Goal: Task Accomplishment & Management: Use online tool/utility

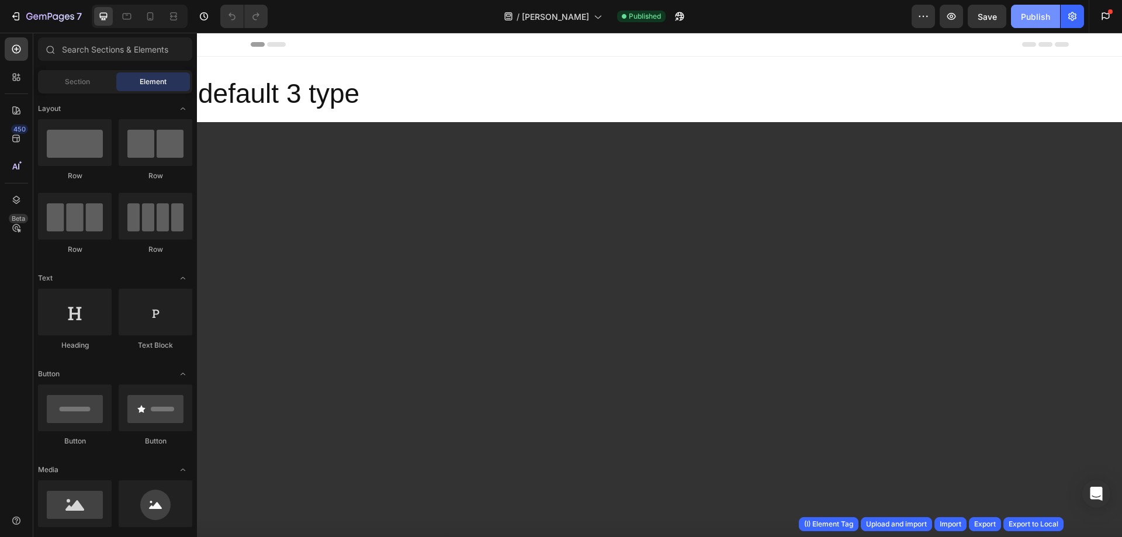
click at [1026, 18] on div "Publish" at bounding box center [1035, 17] width 29 height 12
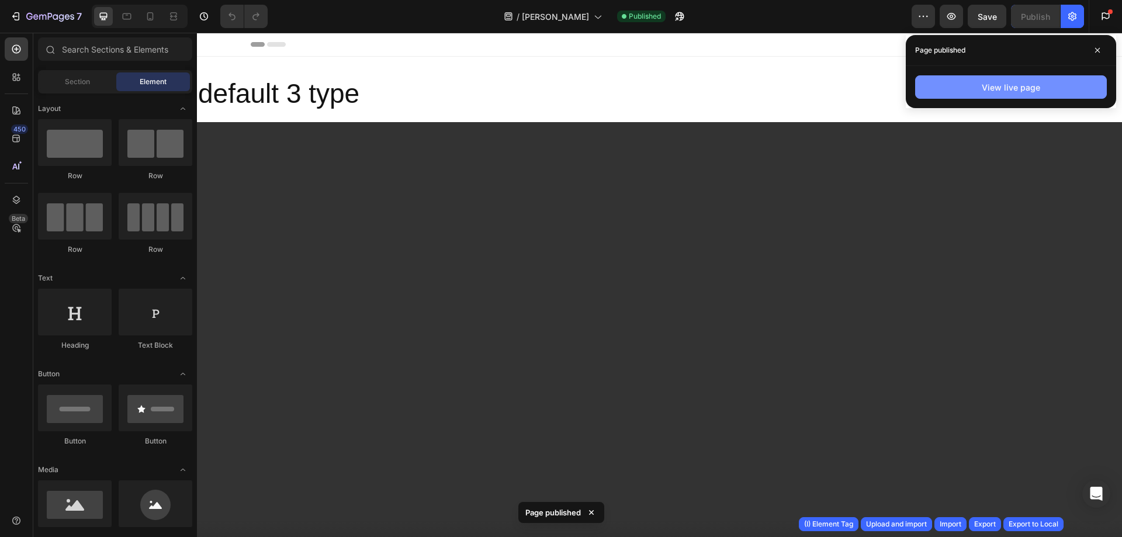
click at [1027, 93] on div "View live page" at bounding box center [1011, 87] width 58 height 12
click at [1072, 16] on icon "button" at bounding box center [1073, 16] width 8 height 9
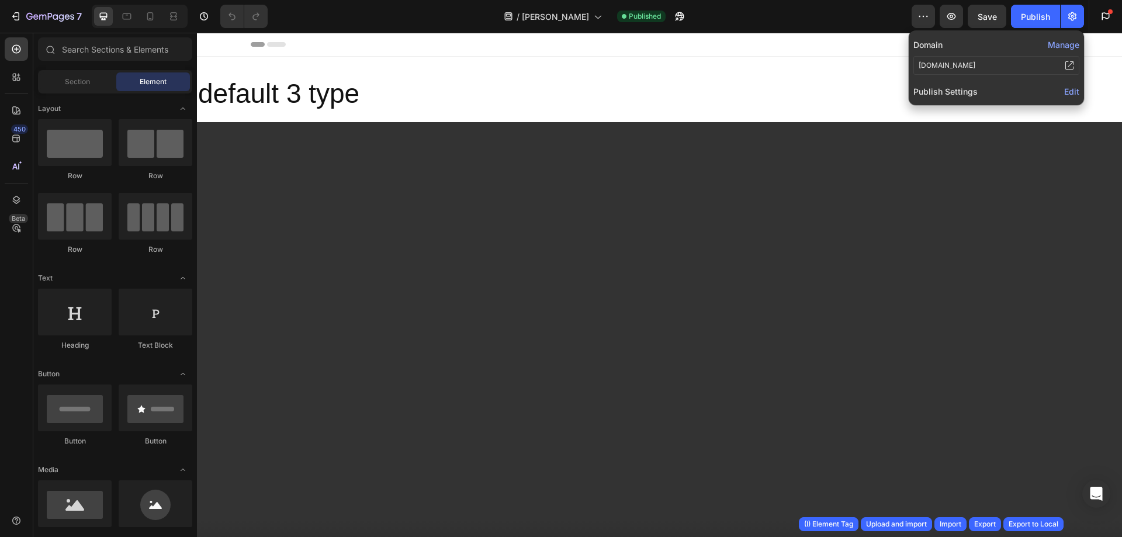
click at [1063, 94] on div "Publish Settings Edit" at bounding box center [997, 91] width 166 height 19
click at [1073, 94] on span "Edit" at bounding box center [1072, 92] width 15 height 10
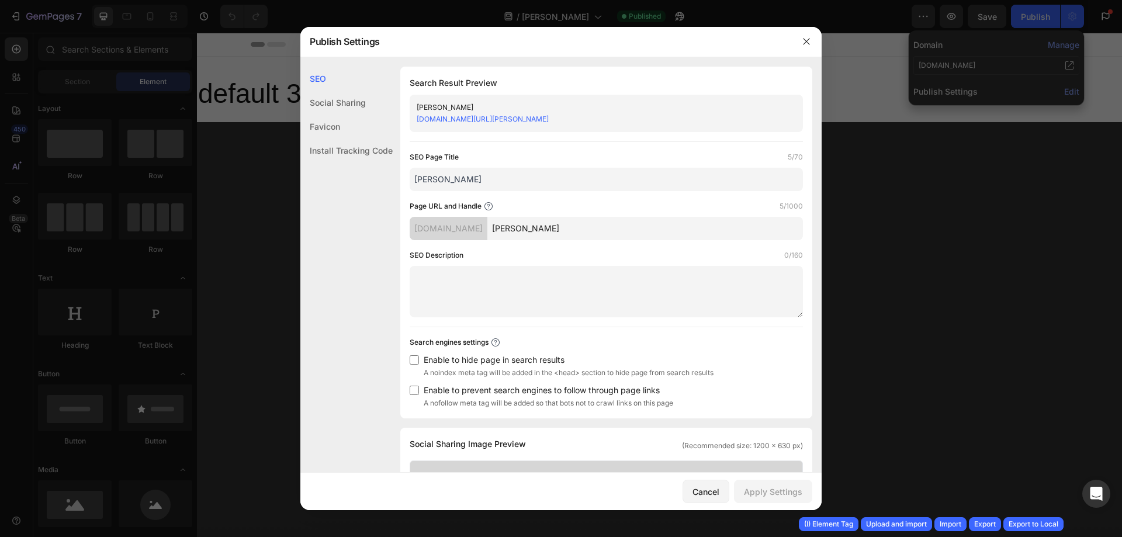
click at [326, 139] on div "Favicon" at bounding box center [346, 151] width 92 height 24
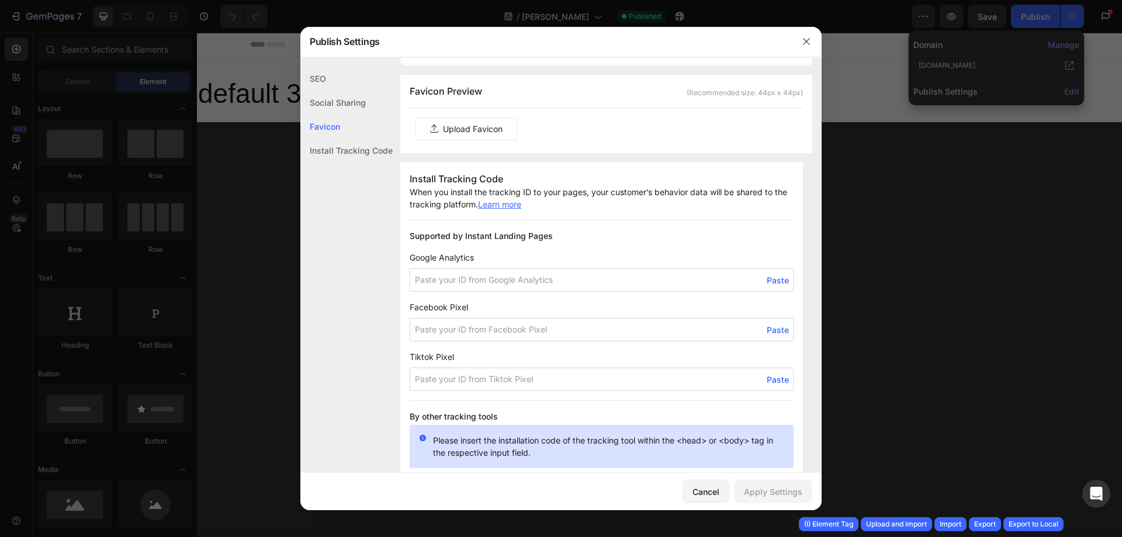
scroll to position [640, 0]
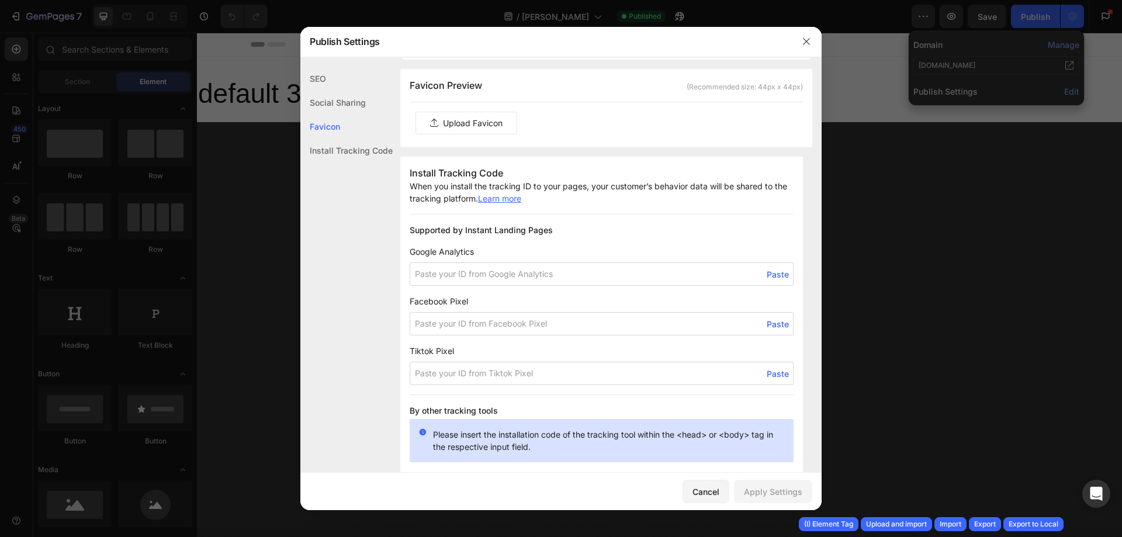
click at [472, 124] on label at bounding box center [466, 123] width 101 height 22
click at [0, 0] on input "file" at bounding box center [0, 0] width 0 height 0
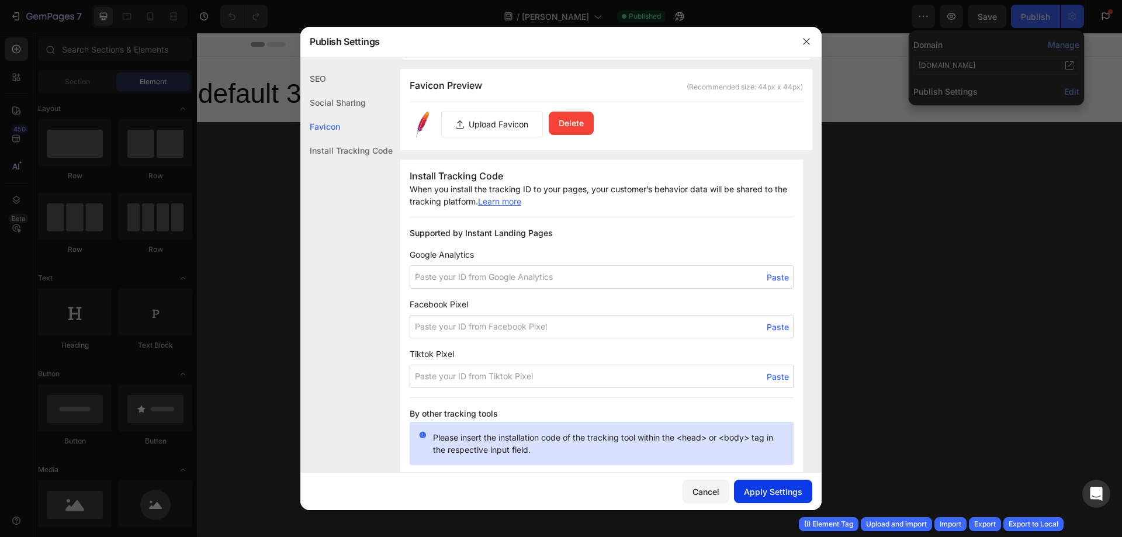
click at [806, 490] on button "Apply Settings" at bounding box center [773, 491] width 78 height 23
click at [876, 243] on div at bounding box center [561, 268] width 1122 height 537
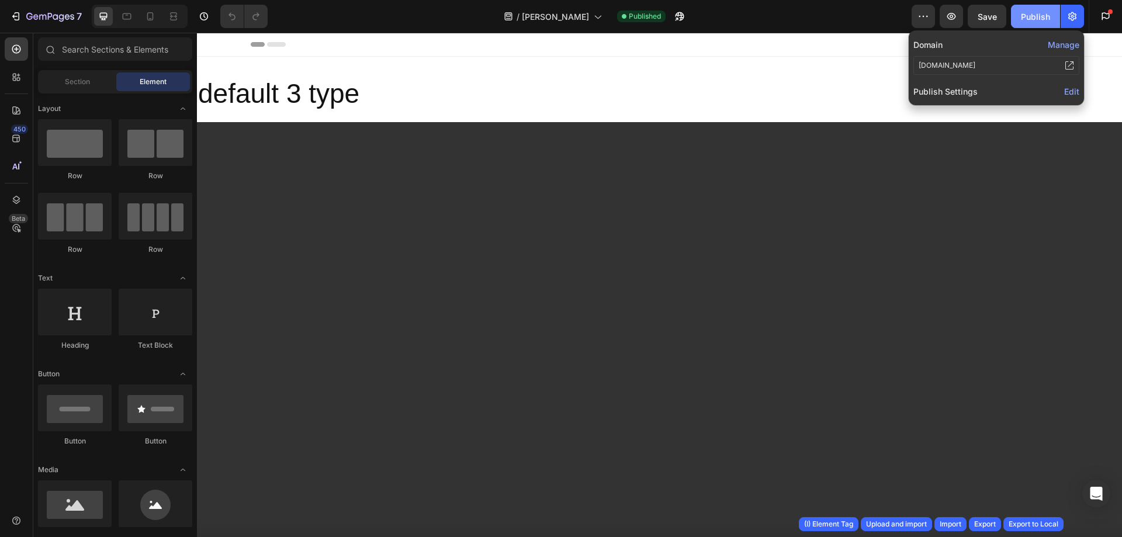
click at [1024, 16] on div "Publish" at bounding box center [1035, 17] width 29 height 12
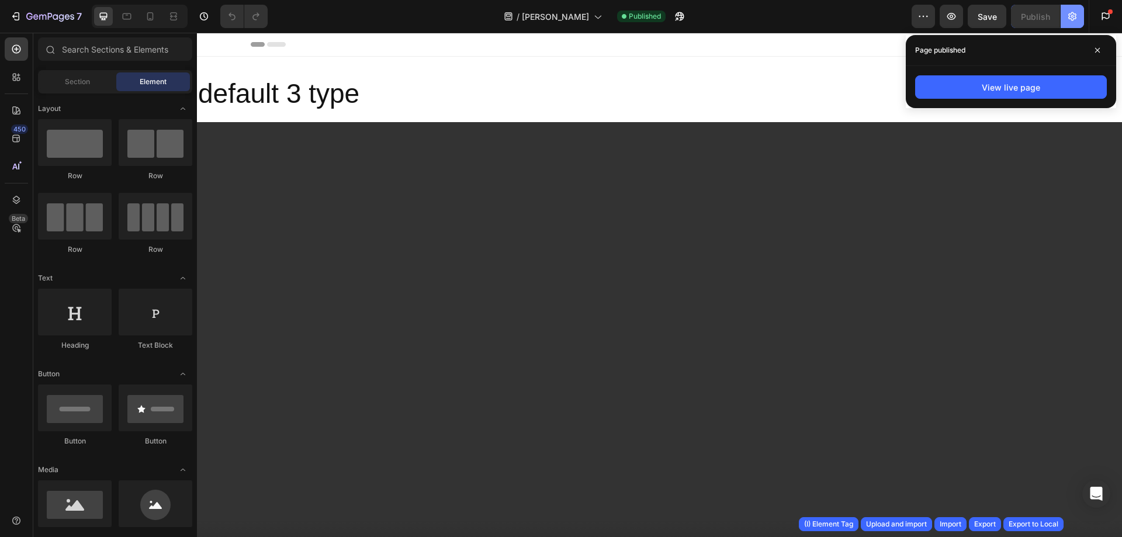
click at [1072, 21] on icon "button" at bounding box center [1073, 17] width 12 height 12
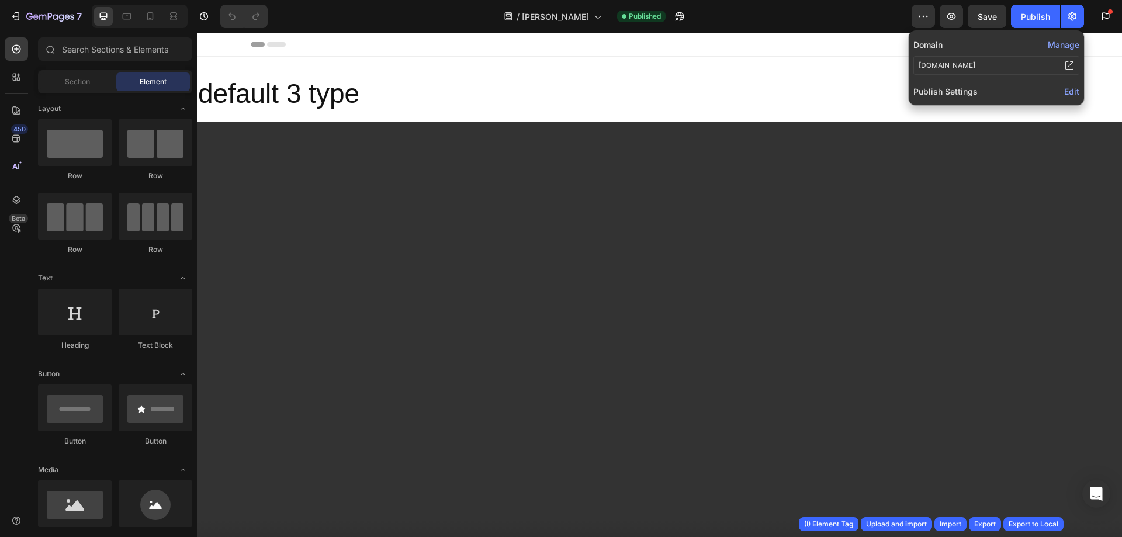
click at [1075, 89] on span "Edit" at bounding box center [1072, 92] width 15 height 10
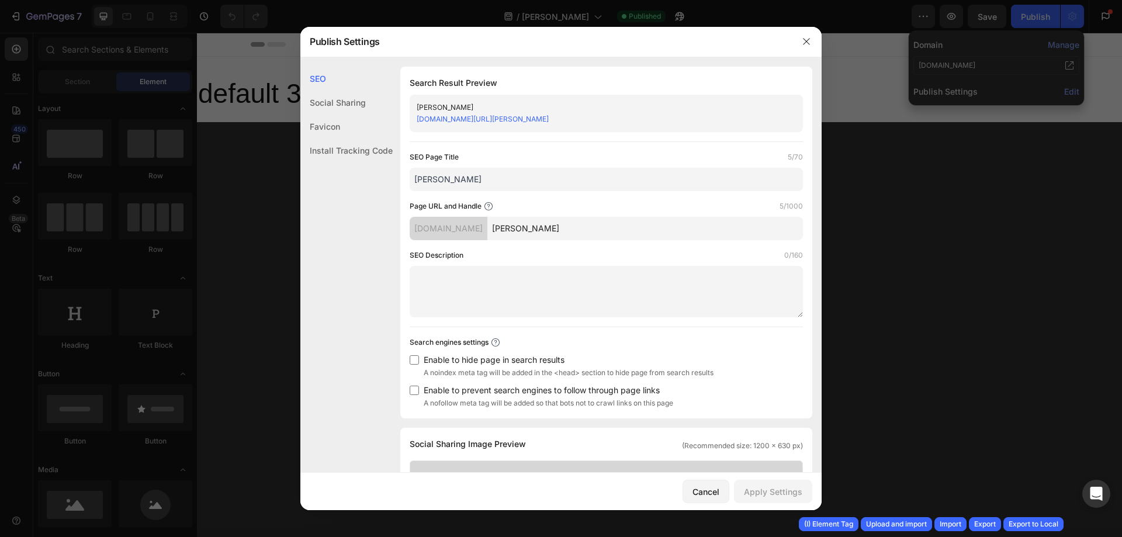
click at [344, 115] on div "Social Sharing" at bounding box center [346, 127] width 92 height 24
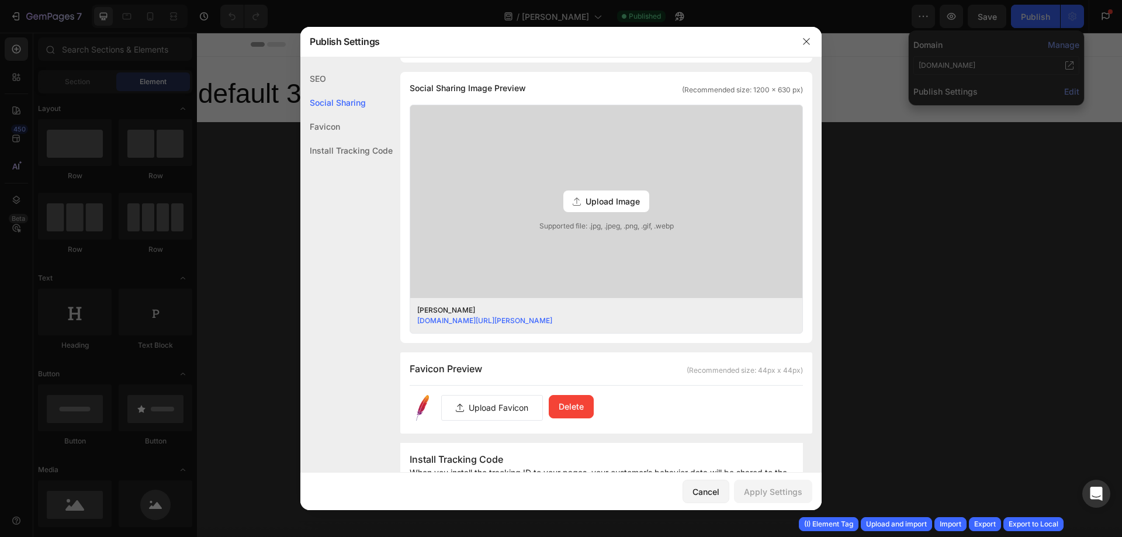
scroll to position [359, 0]
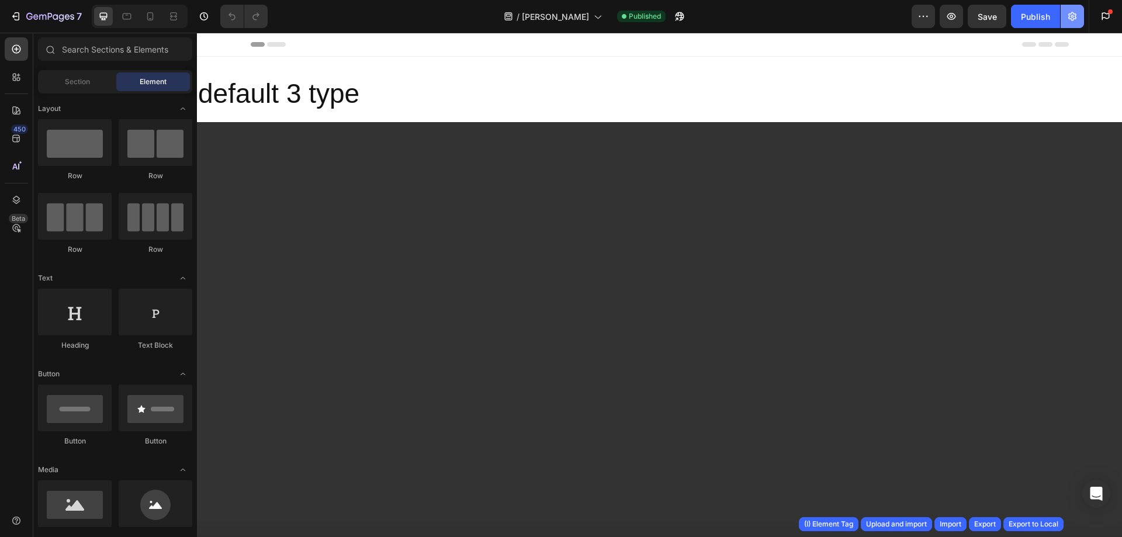
click at [1074, 17] on icon "button" at bounding box center [1073, 16] width 8 height 9
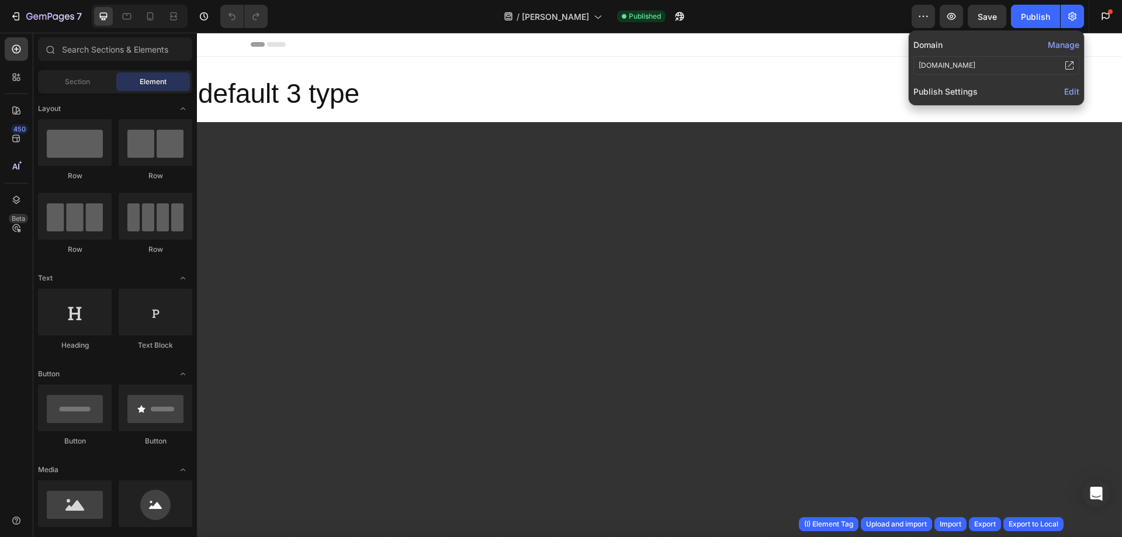
click at [1071, 92] on span "Edit" at bounding box center [1072, 92] width 15 height 10
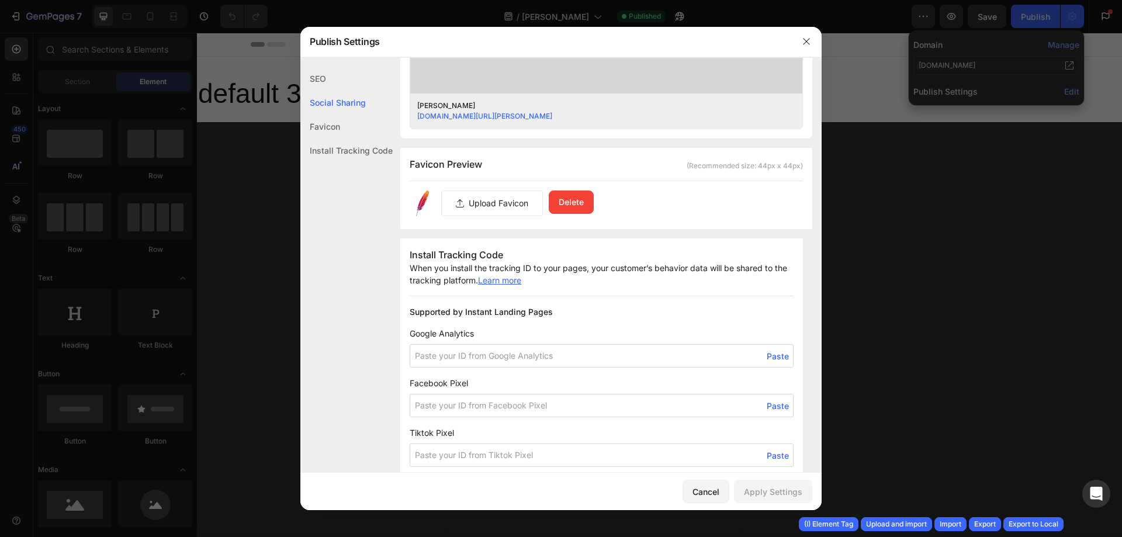
scroll to position [585, 0]
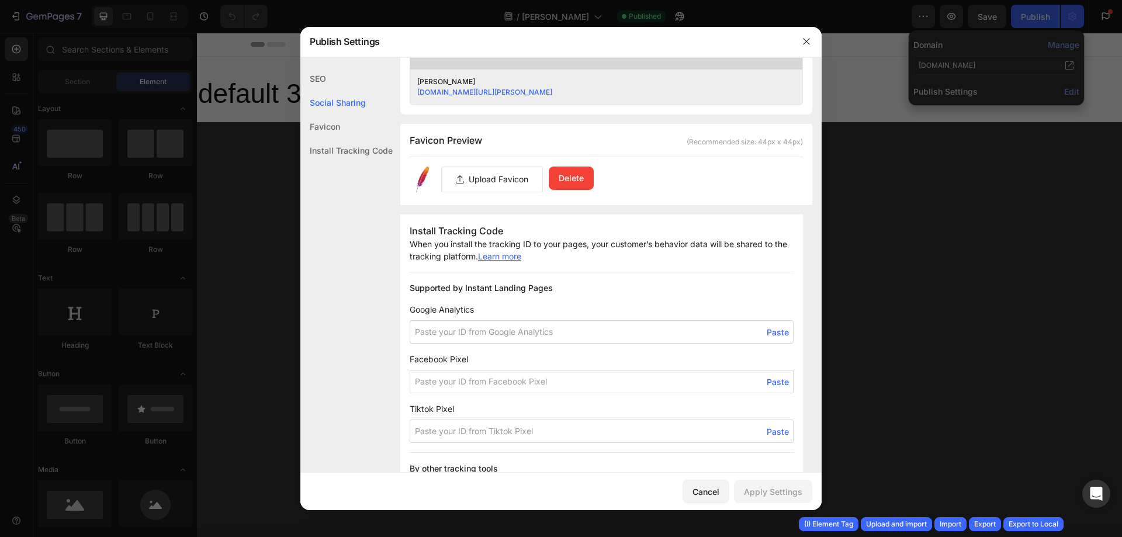
click at [1030, 17] on div at bounding box center [561, 268] width 1122 height 537
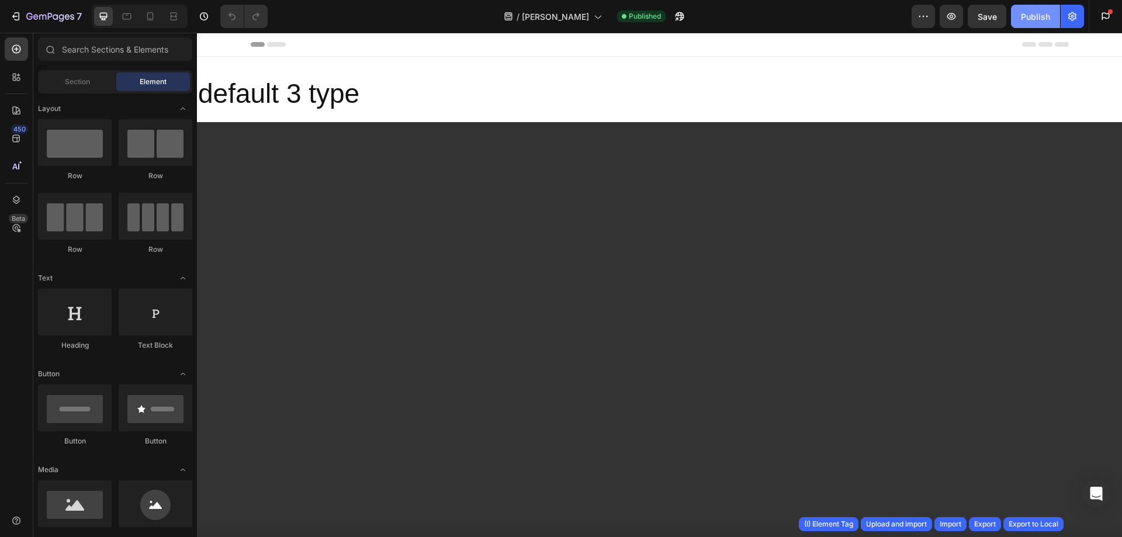
click at [1030, 17] on div "Publish" at bounding box center [1035, 17] width 29 height 12
